Goal: Task Accomplishment & Management: Manage account settings

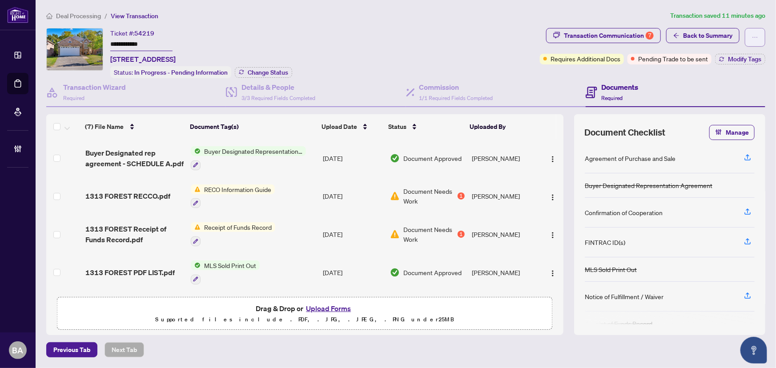
click at [757, 35] on icon "ellipsis" at bounding box center [755, 37] width 6 height 6
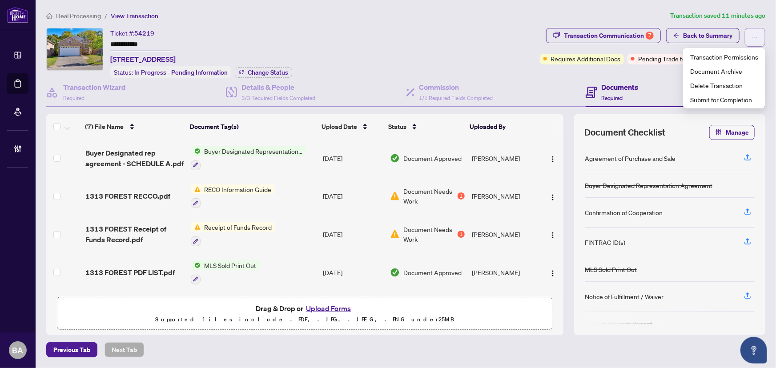
click at [757, 35] on icon "ellipsis" at bounding box center [755, 37] width 6 height 6
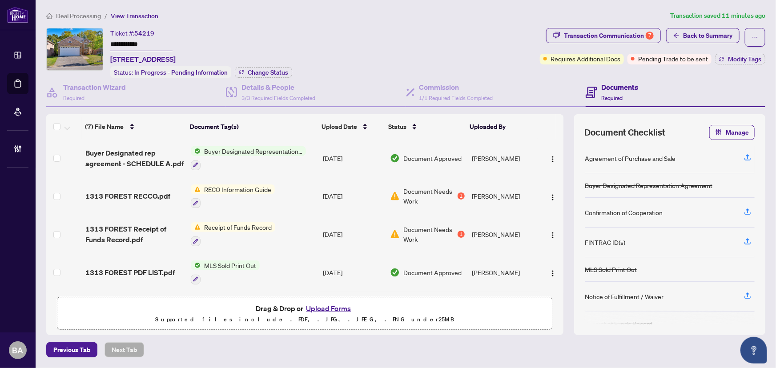
scroll to position [68, 0]
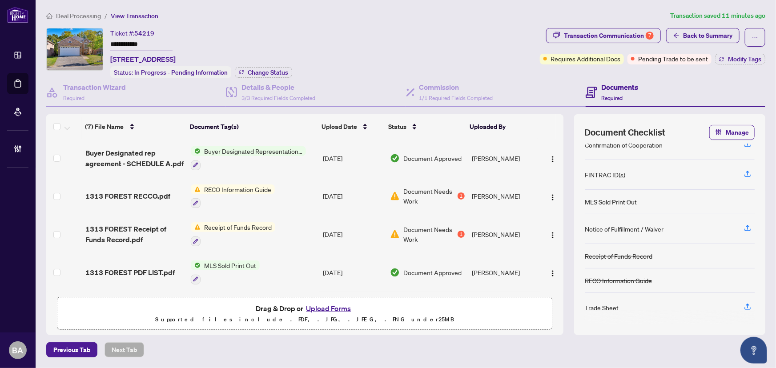
click at [615, 24] on div "**********" at bounding box center [406, 184] width 726 height 347
click at [613, 32] on div "Transaction Communication 7" at bounding box center [609, 35] width 90 height 14
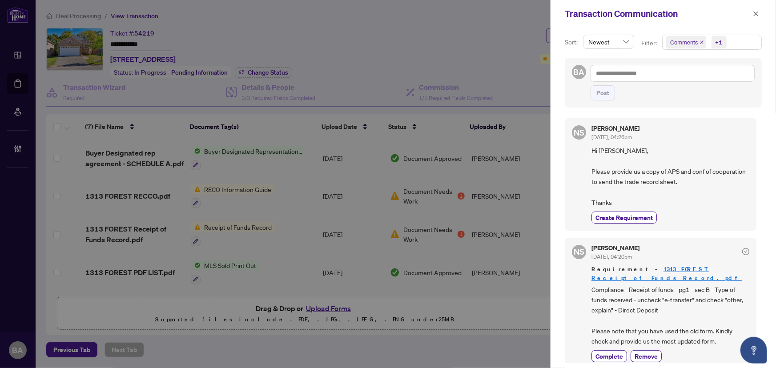
click at [748, 19] on div "Transaction Communication" at bounding box center [657, 13] width 185 height 13
click at [754, 14] on icon "close" at bounding box center [756, 14] width 6 height 6
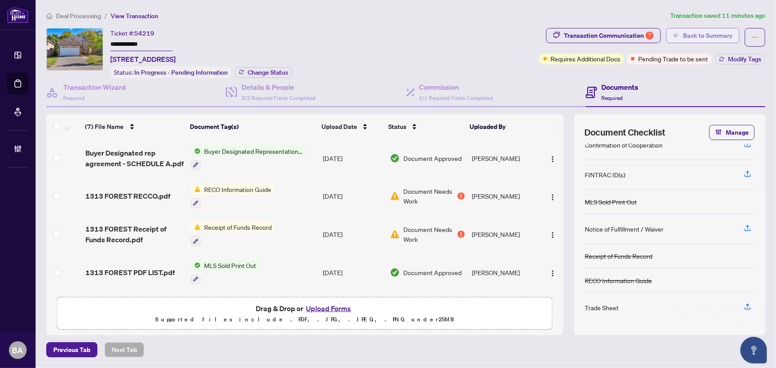
click at [724, 30] on span "Back to Summary" at bounding box center [707, 35] width 49 height 14
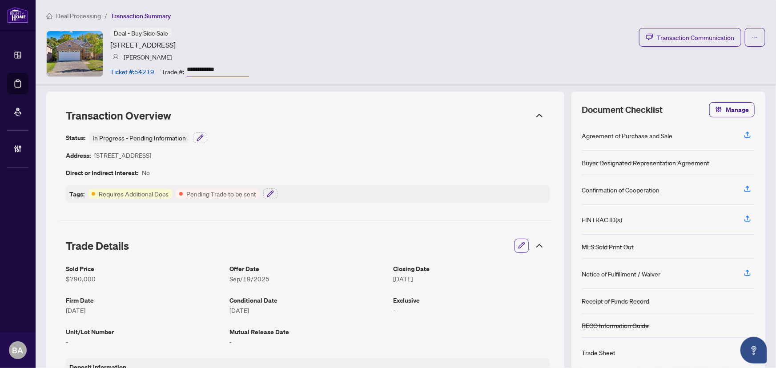
click at [80, 18] on span "Deal Processing" at bounding box center [78, 16] width 45 height 8
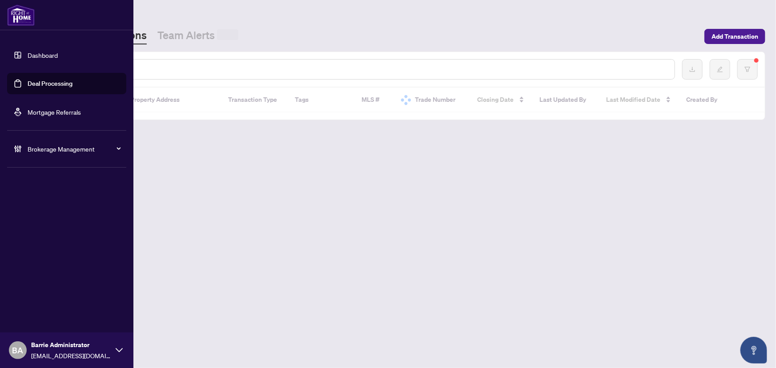
click at [29, 81] on link "Deal Processing" at bounding box center [50, 84] width 45 height 8
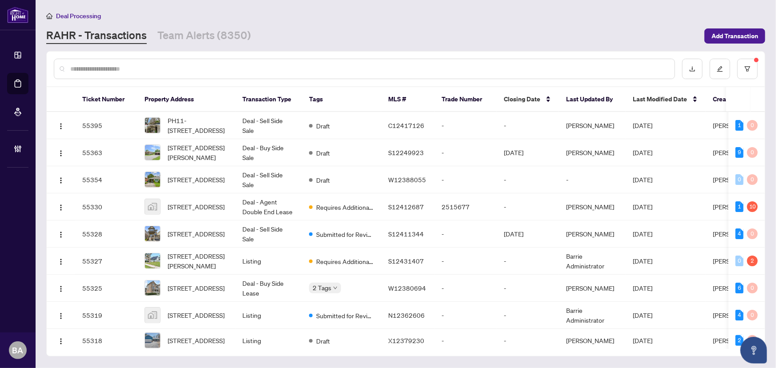
click at [221, 48] on main "Deal Processing RAHR - Transactions Team Alerts (8350) Add Transaction Ticket N…" at bounding box center [406, 184] width 740 height 368
click at [228, 41] on link "Team Alerts (8350)" at bounding box center [203, 36] width 93 height 16
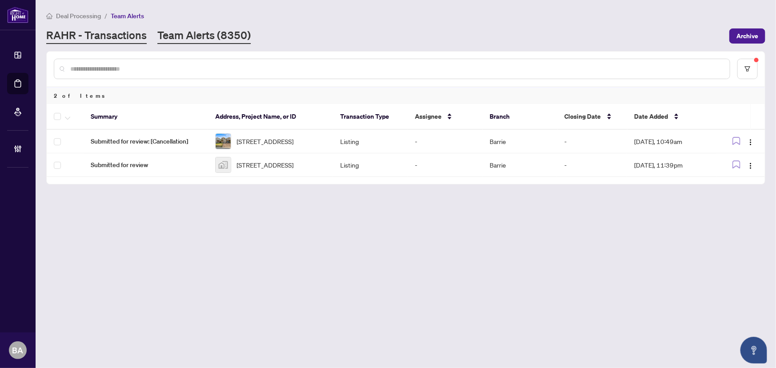
click at [117, 31] on link "RAHR - Transactions" at bounding box center [96, 36] width 100 height 16
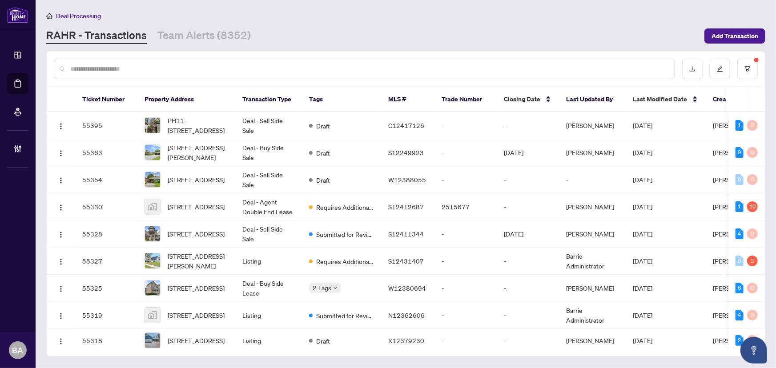
click at [187, 73] on input "text" at bounding box center [368, 69] width 597 height 10
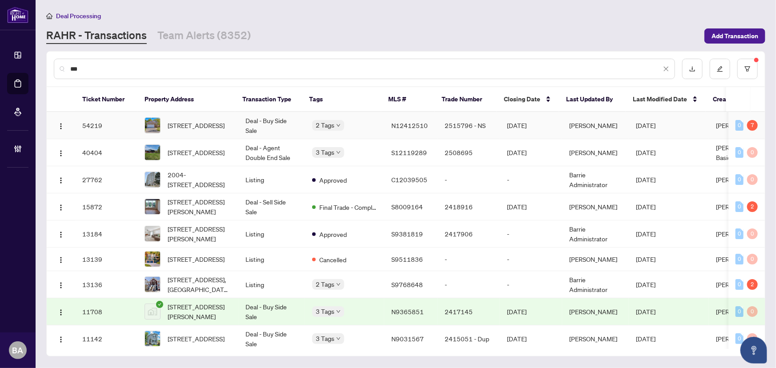
click at [225, 130] on span "[STREET_ADDRESS]" at bounding box center [196, 126] width 57 height 10
click at [135, 69] on input "***" at bounding box center [365, 69] width 591 height 10
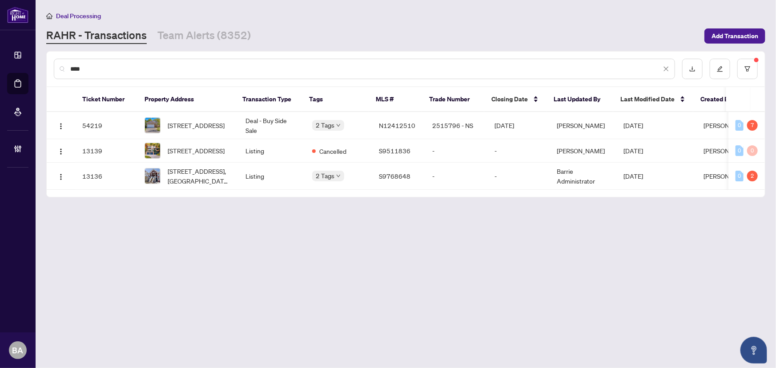
type input "****"
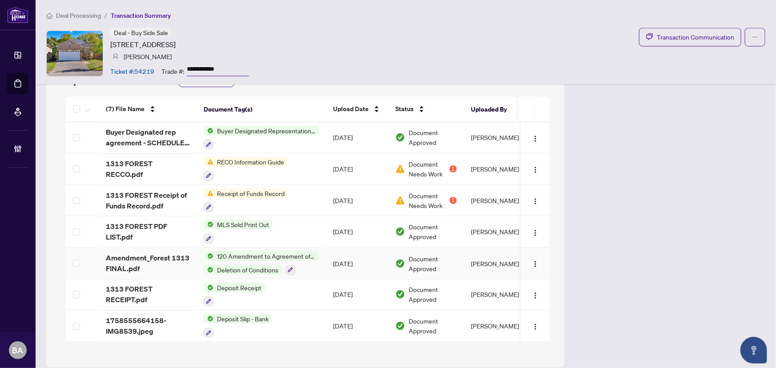
scroll to position [930, 0]
click at [752, 33] on span "button" at bounding box center [755, 37] width 6 height 14
click at [694, 73] on span "Document Archive" at bounding box center [718, 71] width 68 height 10
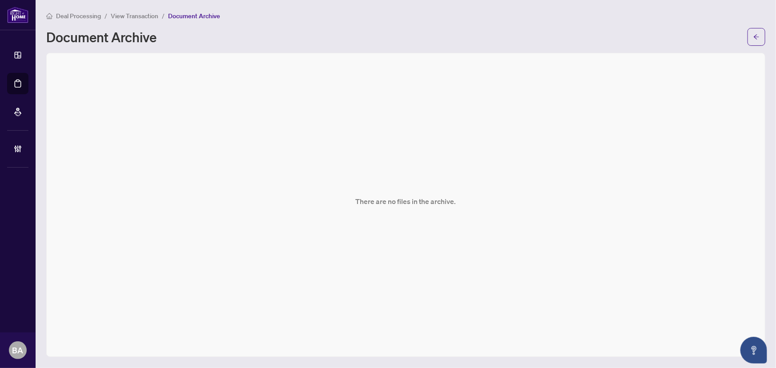
click at [149, 16] on span "View Transaction" at bounding box center [135, 16] width 48 height 8
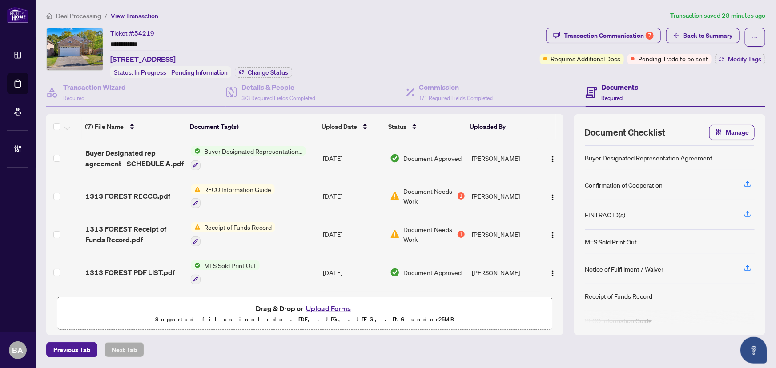
scroll to position [68, 0]
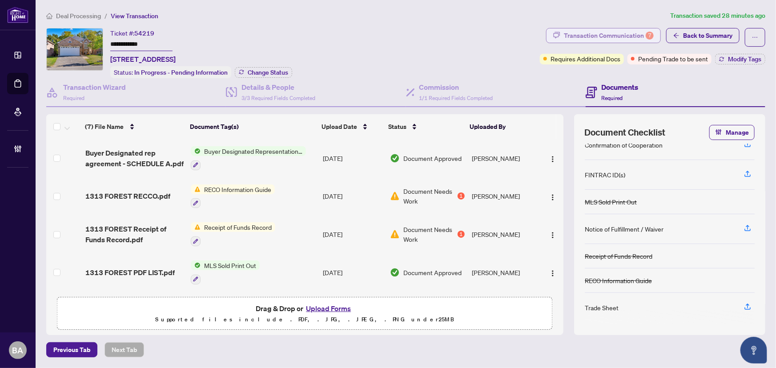
click at [624, 31] on div "Transaction Communication 7" at bounding box center [609, 35] width 90 height 14
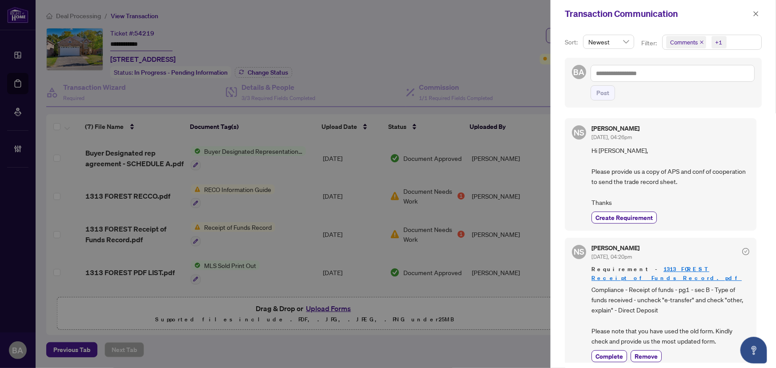
click at [700, 44] on icon "close" at bounding box center [701, 42] width 4 height 4
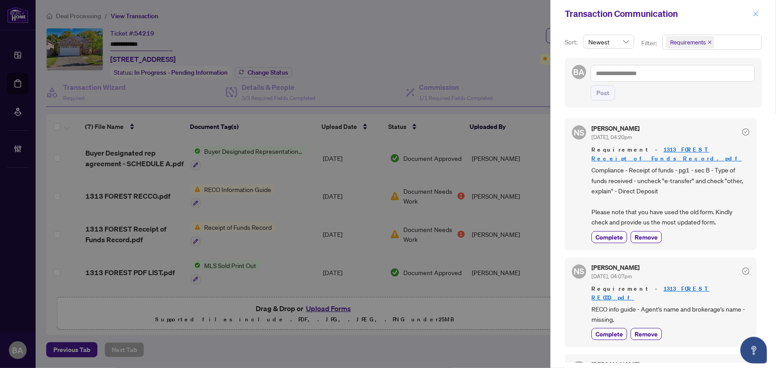
click at [756, 18] on span "button" at bounding box center [756, 14] width 6 height 14
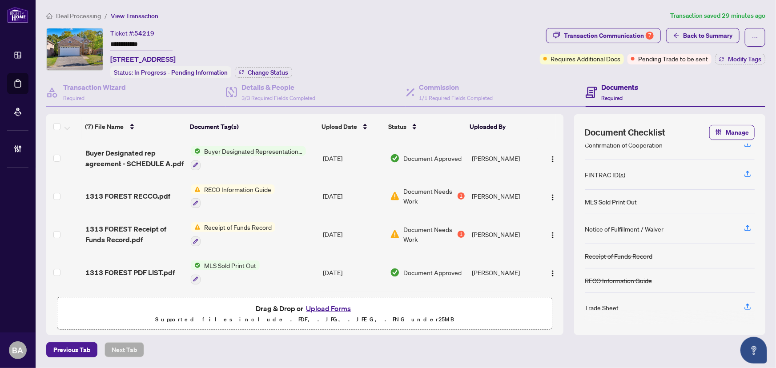
click at [156, 199] on td "1313 FOREST RECCO.pdf" at bounding box center [135, 196] width 106 height 38
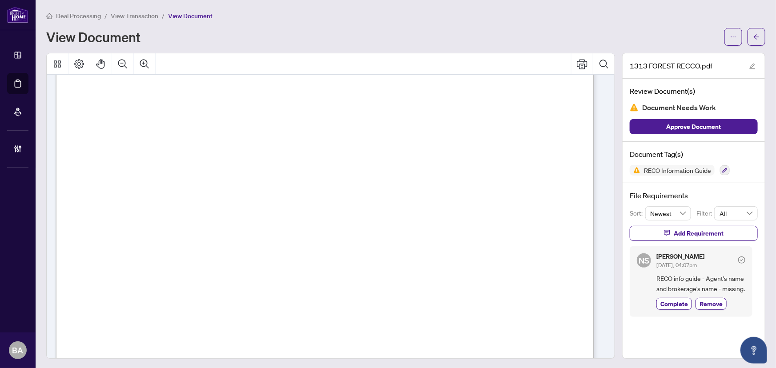
scroll to position [8683, 0]
drag, startPoint x: 138, startPoint y: 116, endPoint x: 188, endPoint y: 106, distance: 51.3
click at [141, 13] on span "View Transaction" at bounding box center [135, 16] width 48 height 8
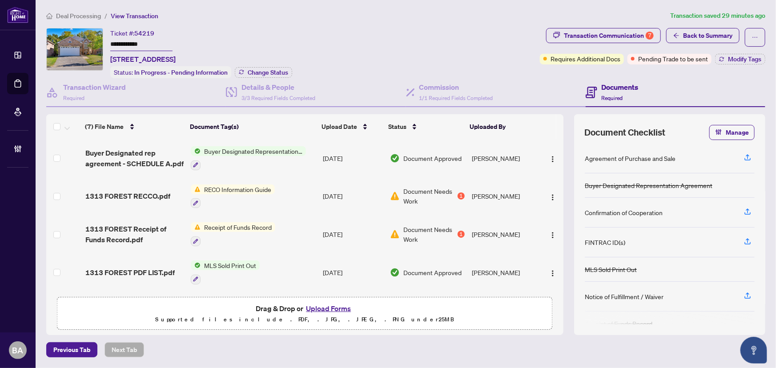
click at [135, 219] on td "1313 FOREST Receipt of Funds Record.pdf" at bounding box center [135, 234] width 106 height 38
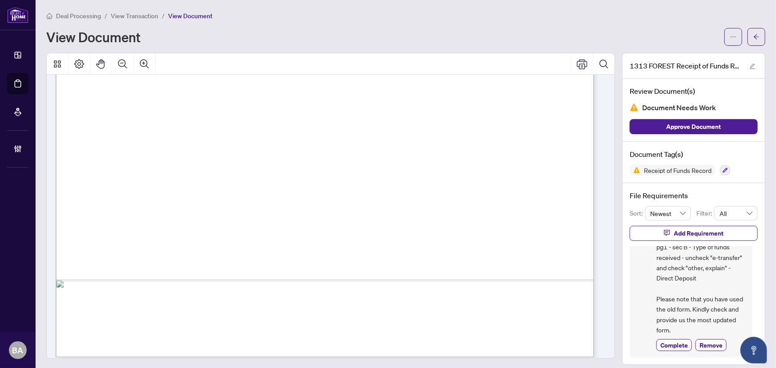
scroll to position [418, 0]
click at [143, 12] on span "View Transaction" at bounding box center [135, 16] width 48 height 8
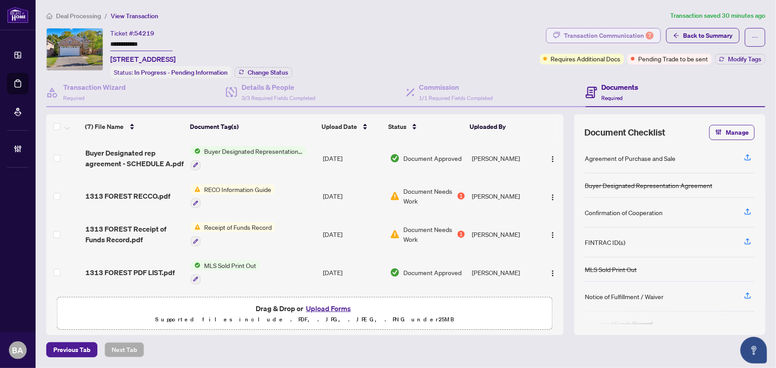
click at [621, 38] on div "Transaction Communication 7" at bounding box center [609, 35] width 90 height 14
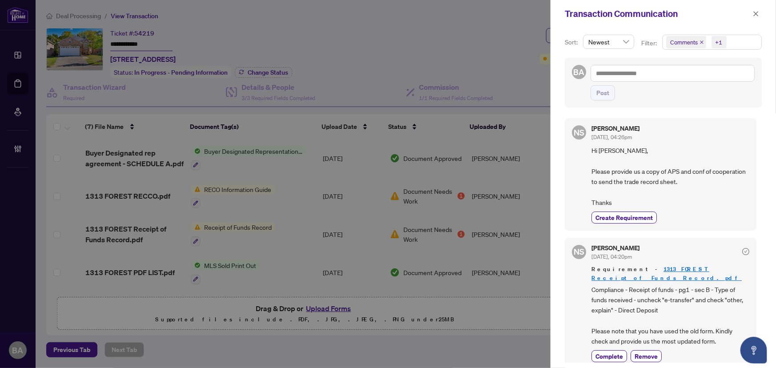
click at [700, 40] on icon "close" at bounding box center [701, 42] width 4 height 4
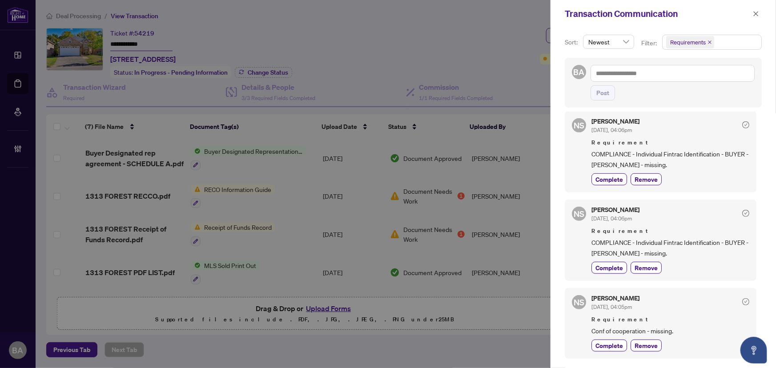
scroll to position [1, 0]
click at [758, 15] on icon "close" at bounding box center [756, 14] width 6 height 6
